Goal: Information Seeking & Learning: Learn about a topic

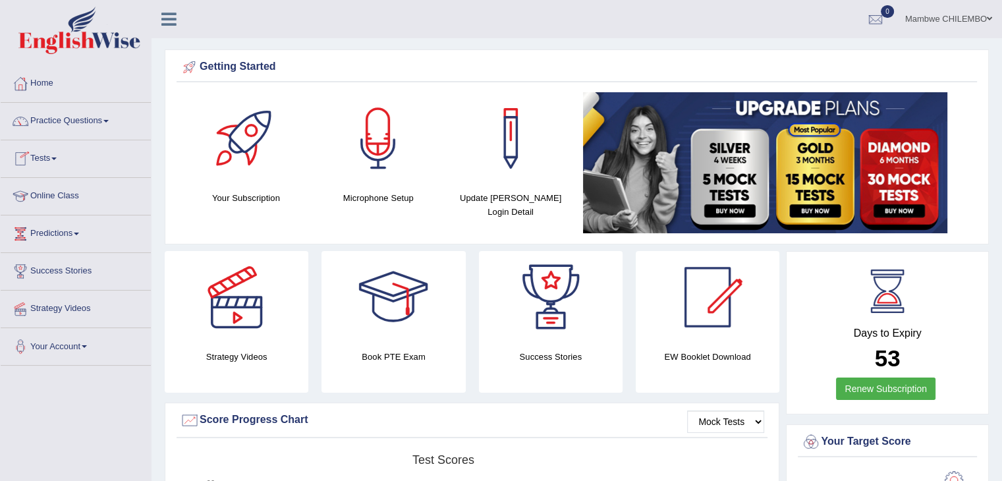
click at [68, 194] on link "Online Class" at bounding box center [76, 194] width 150 height 33
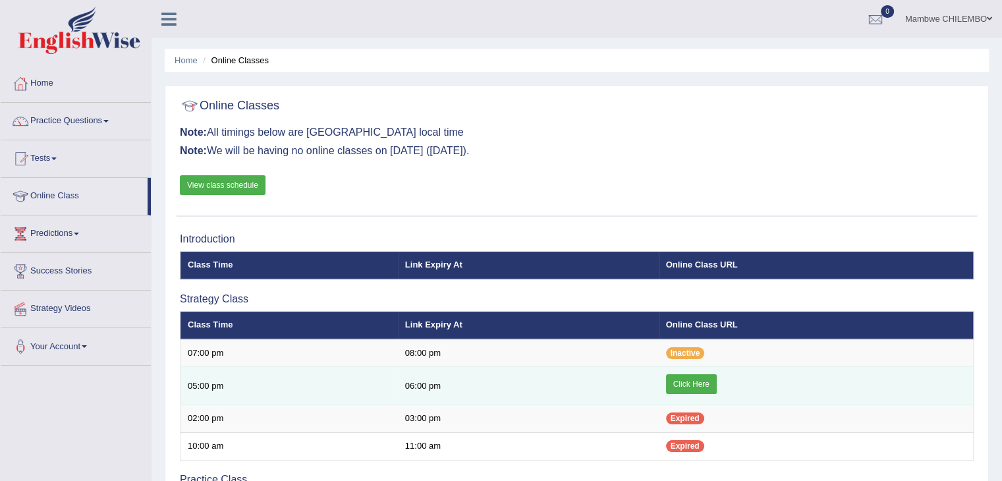
click at [683, 388] on link "Click Here" at bounding box center [691, 384] width 51 height 20
drag, startPoint x: 415, startPoint y: 388, endPoint x: 337, endPoint y: 372, distance: 80.0
click at [337, 372] on td "05:00 pm" at bounding box center [289, 386] width 217 height 38
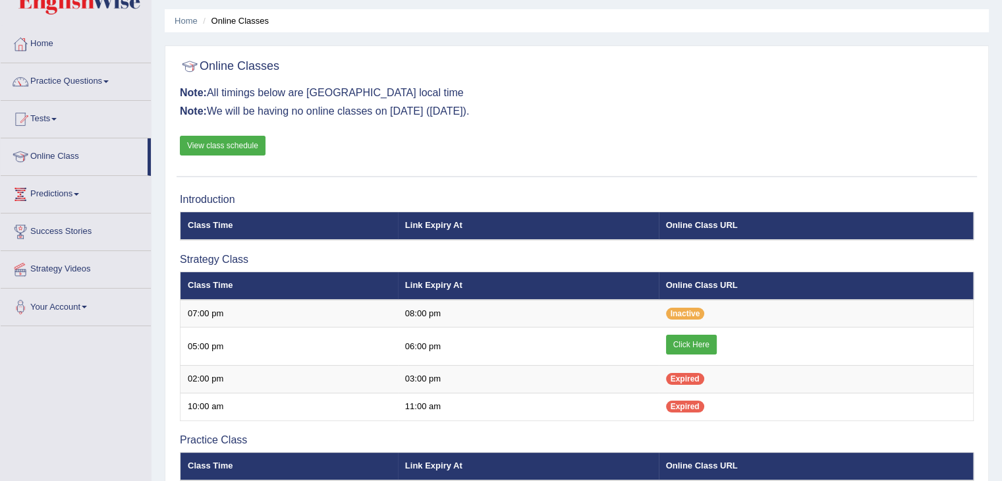
scroll to position [55, 0]
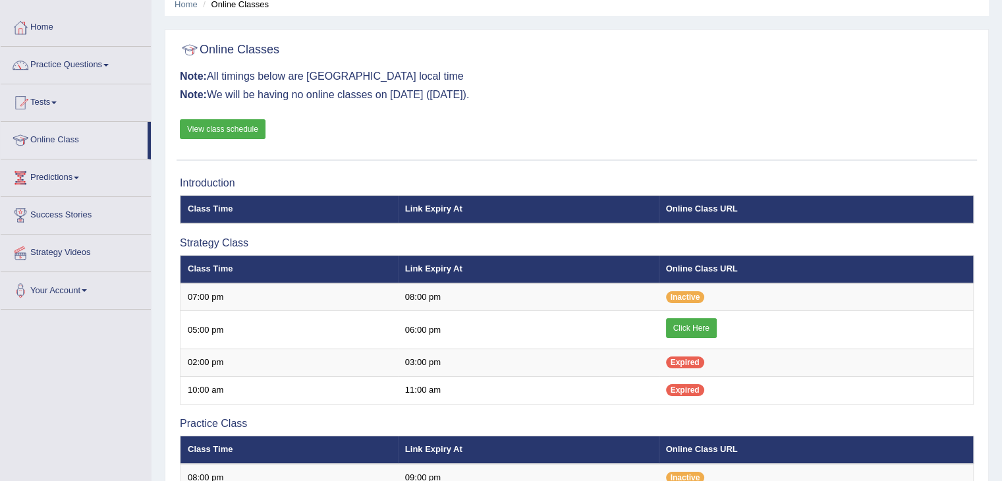
drag, startPoint x: 693, startPoint y: 326, endPoint x: 246, endPoint y: 127, distance: 489.5
click at [246, 127] on link "View class schedule" at bounding box center [223, 129] width 86 height 20
click at [229, 122] on link "View class schedule" at bounding box center [223, 129] width 86 height 20
click at [161, 19] on div "Home Online Classes Online Classes Note: All timings below are Melbourne local …" at bounding box center [577, 366] width 851 height 845
